Goal: Task Accomplishment & Management: Use online tool/utility

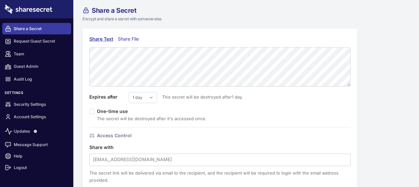
click at [130, 37] on div "Share File" at bounding box center [130, 38] width 24 height 7
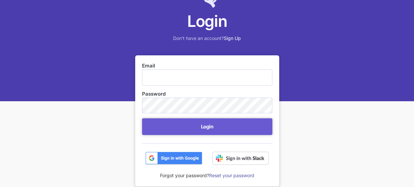
scroll to position [87, 0]
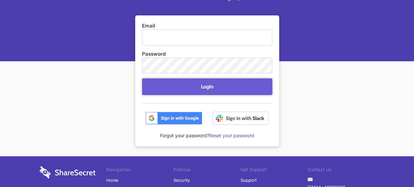
click at [179, 117] on img at bounding box center [173, 118] width 57 height 13
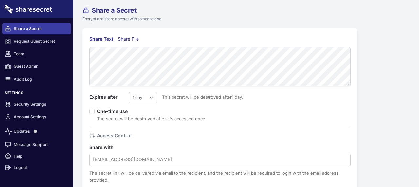
click at [128, 39] on div "Share File" at bounding box center [130, 38] width 24 height 7
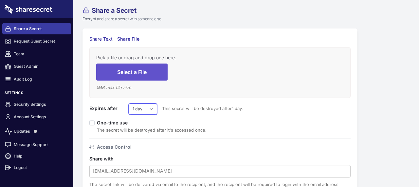
click at [146, 110] on select "1 day 2 days 3 days 4 days 5 days 6 days 7 days" at bounding box center [143, 108] width 28 height 11
select select "7"
click at [129, 103] on select "1 day 2 days 3 days 4 days 5 days 6 days 7 days" at bounding box center [143, 108] width 28 height 11
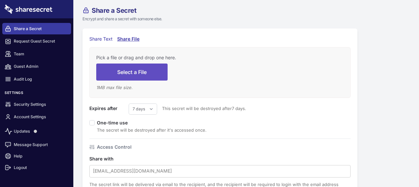
click at [143, 71] on button "Select a File" at bounding box center [131, 71] width 71 height 17
type input "C:\fakepath\Final Notice Termination Document 2891001Rfs.html"
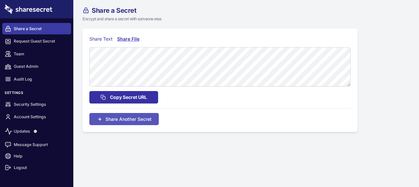
click at [128, 98] on span "Copy Secret URL" at bounding box center [128, 97] width 37 height 7
